Goal: Task Accomplishment & Management: Use online tool/utility

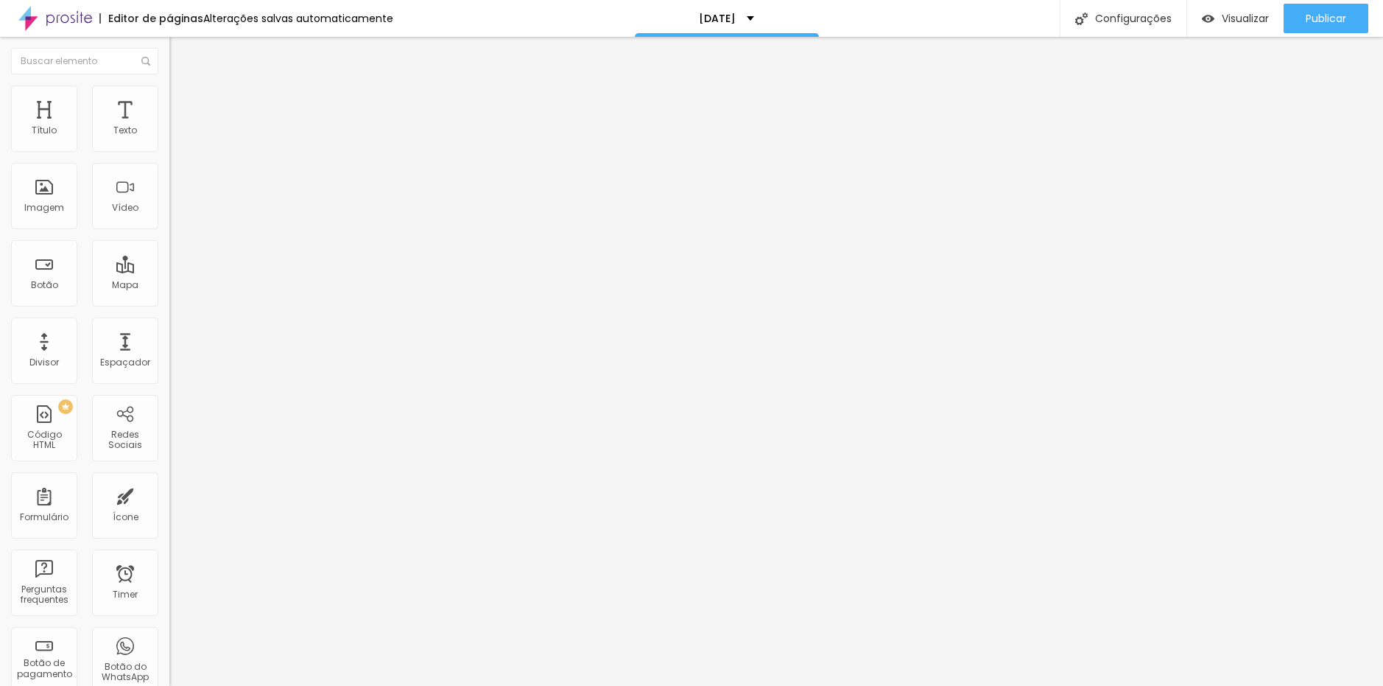
click at [169, 94] on img at bounding box center [175, 91] width 13 height 13
click at [169, 85] on li "Estilo" at bounding box center [253, 78] width 169 height 15
type input "69"
type input "66"
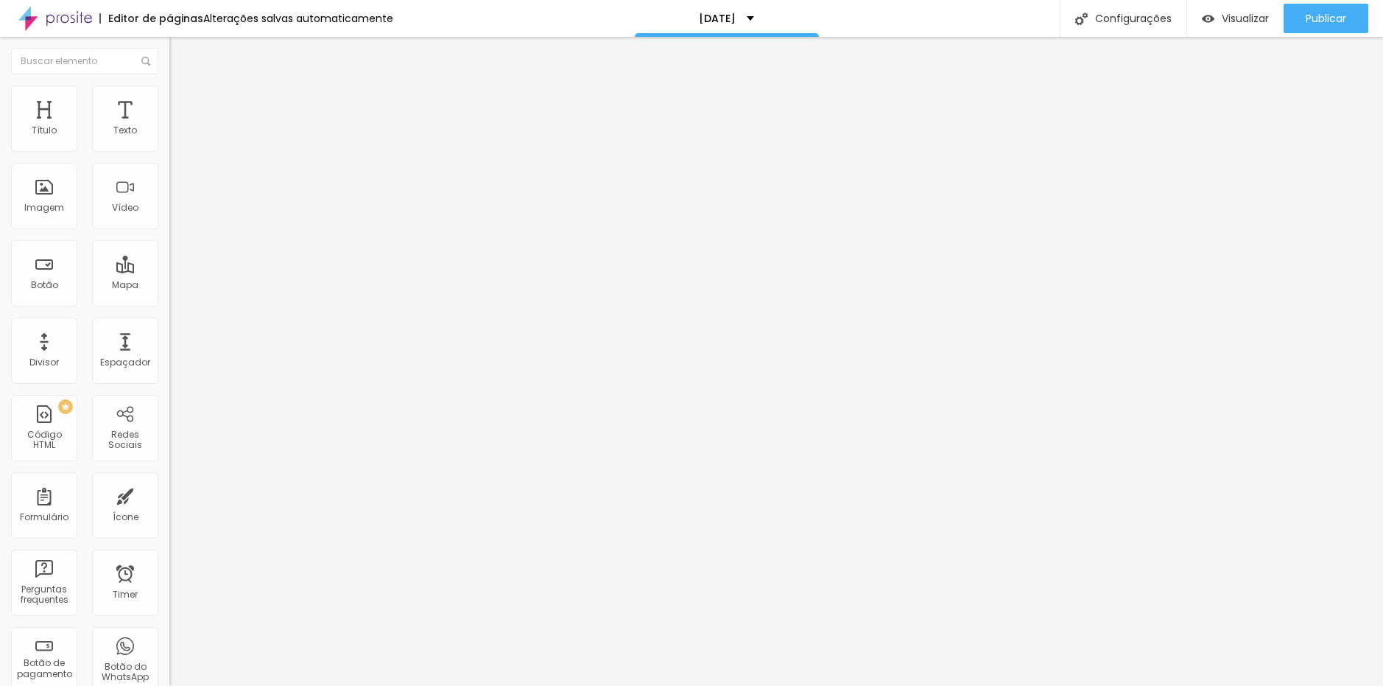
type input "66"
type input "67"
type input "68"
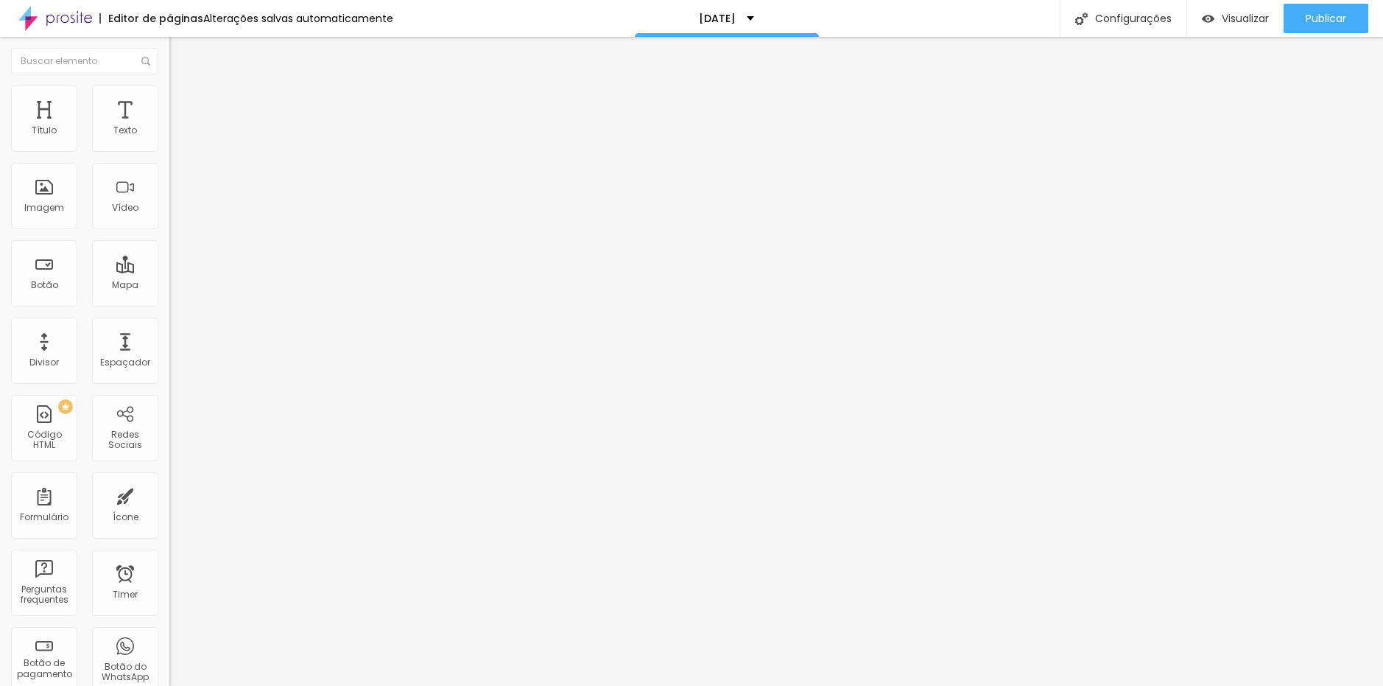
type input "68"
click at [169, 348] on input "range" at bounding box center [216, 354] width 95 height 12
click at [177, 136] on icon "button" at bounding box center [180, 133] width 6 height 6
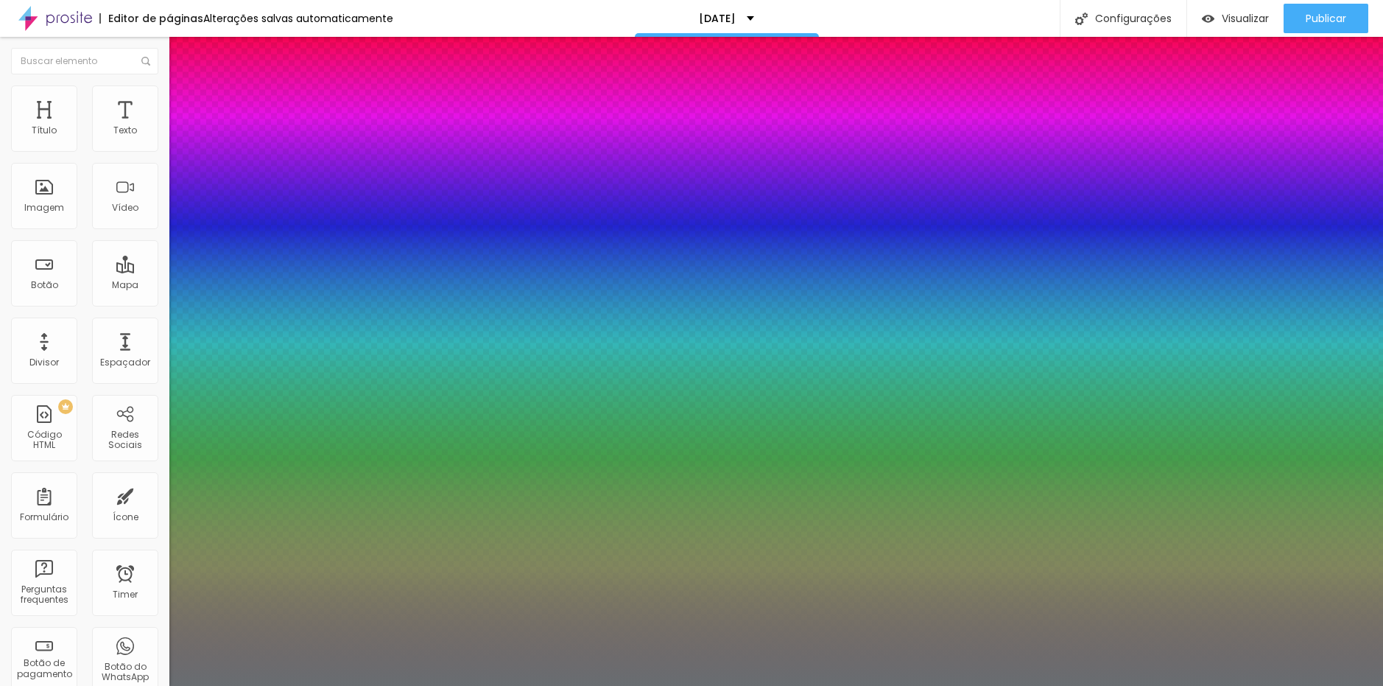
type input "1"
select select "AlegreyaBlack"
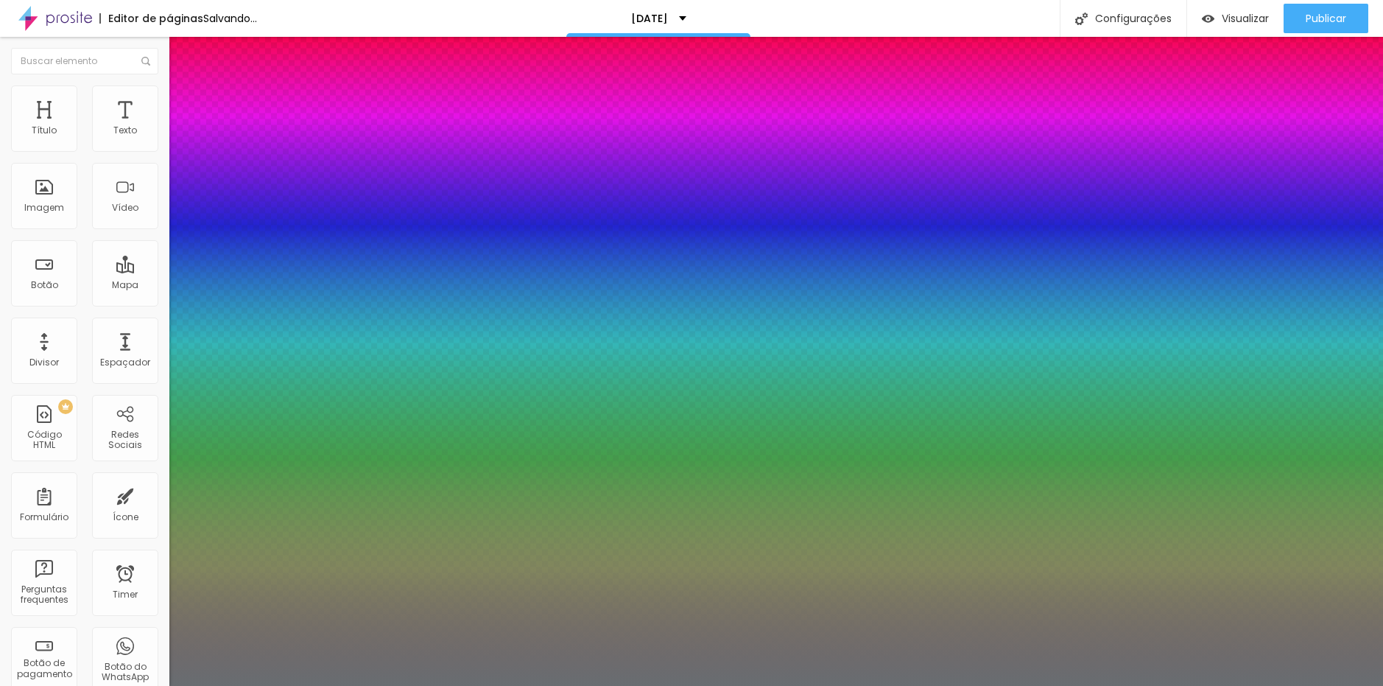
type input "1"
select select "AbrilFatface-Regular"
type input "1"
